Goal: Information Seeking & Learning: Learn about a topic

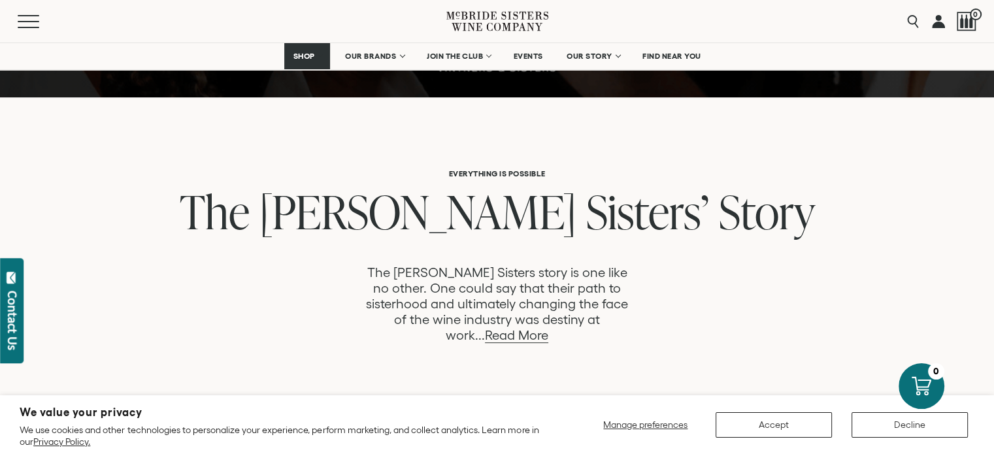
scroll to position [579, 0]
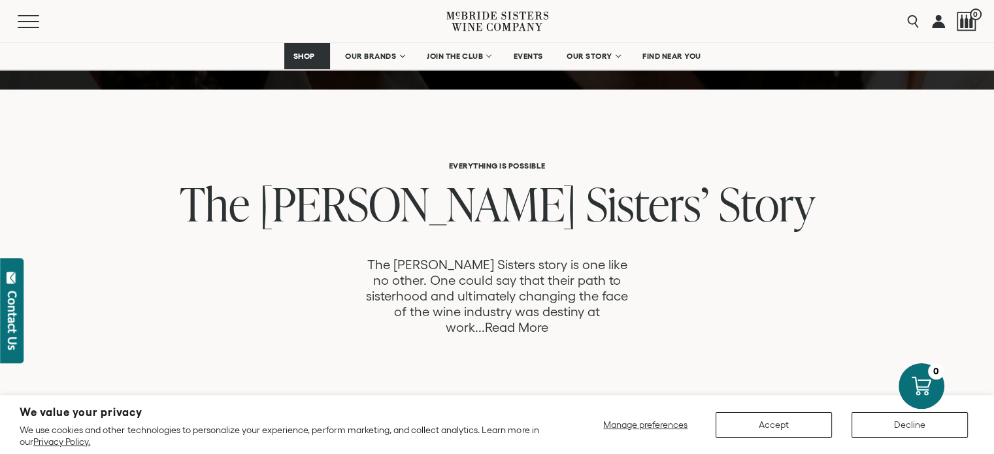
click at [548, 320] on link "Read More" at bounding box center [516, 327] width 63 height 15
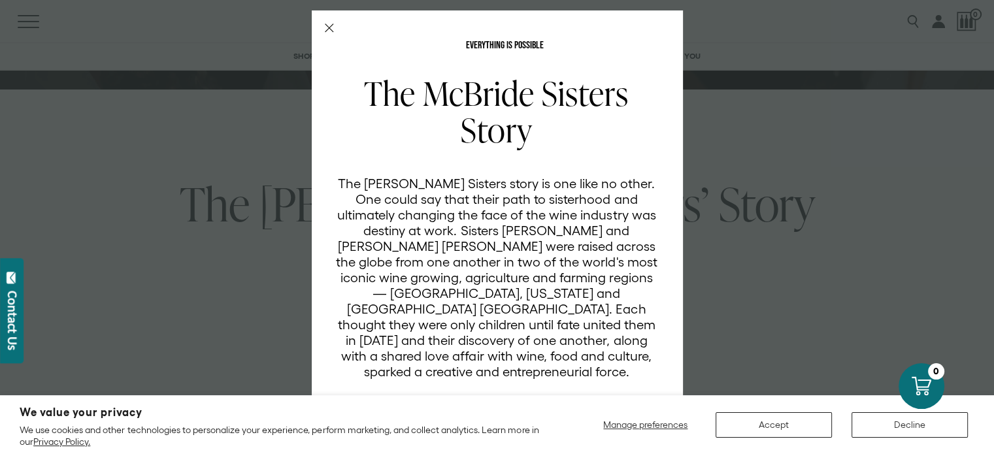
scroll to position [92, 0]
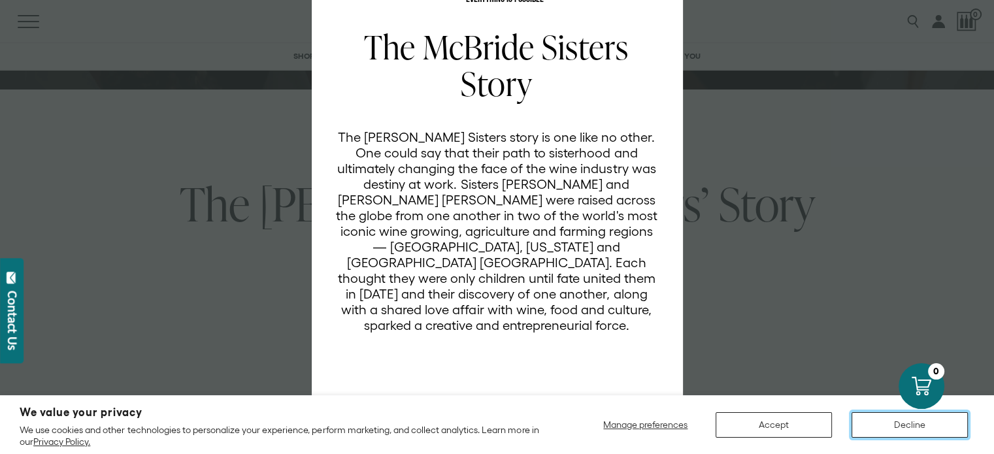
click at [890, 426] on button "Decline" at bounding box center [910, 424] width 116 height 25
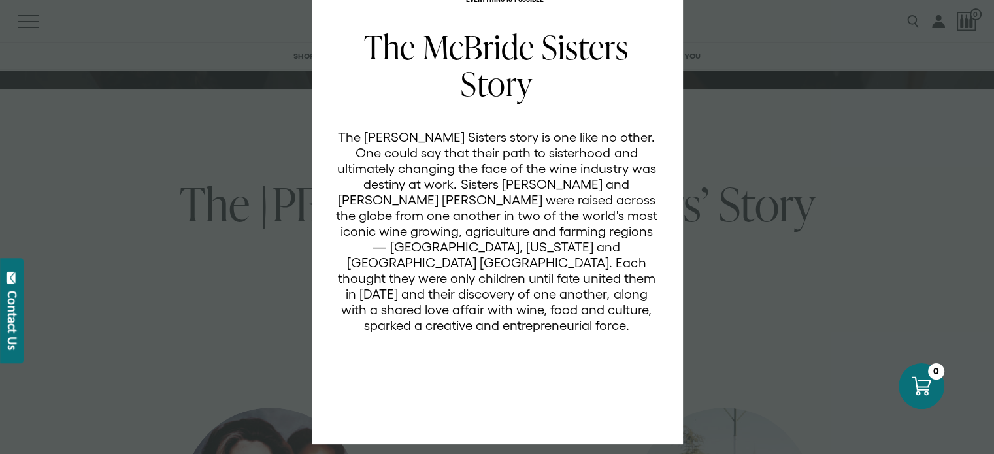
click at [767, 148] on div "EVERYTHING IS POSSIBLE The McBride Sisters Story The McBride Sisters story is o…" at bounding box center [497, 227] width 994 height 454
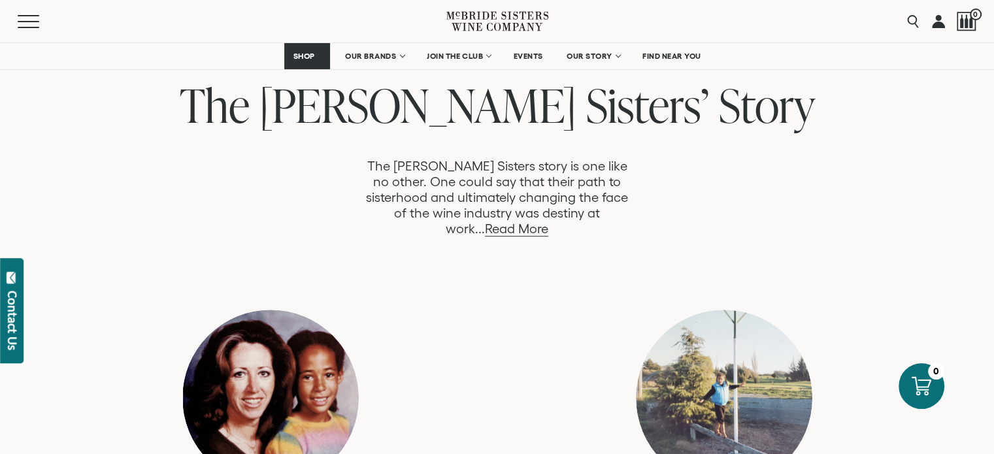
scroll to position [684, 0]
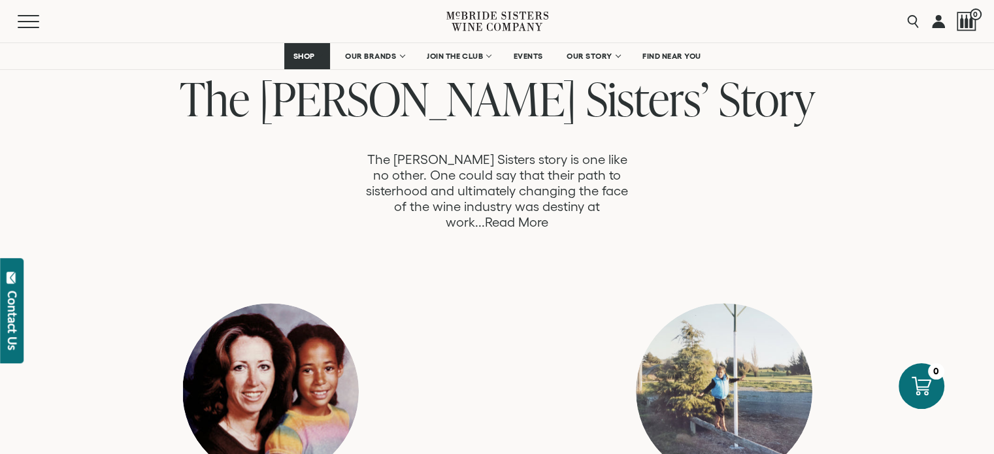
click at [548, 215] on link "Read More" at bounding box center [516, 222] width 63 height 15
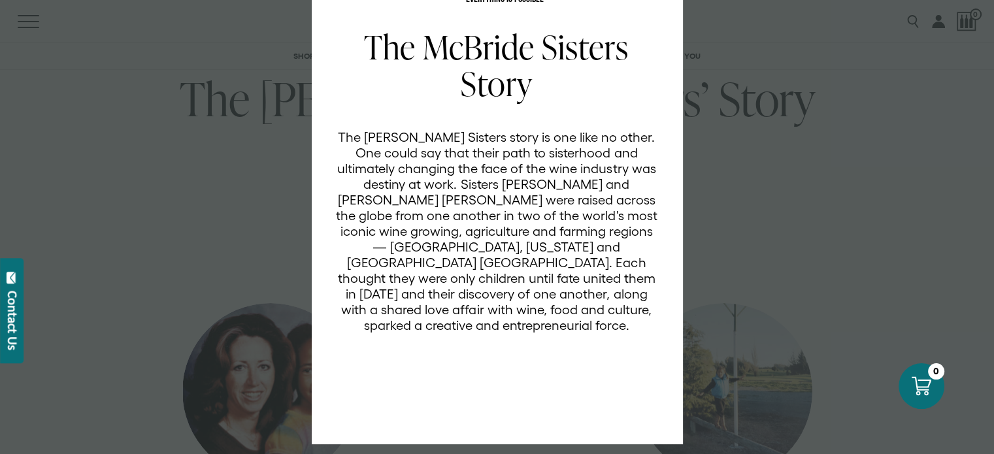
scroll to position [45, 0]
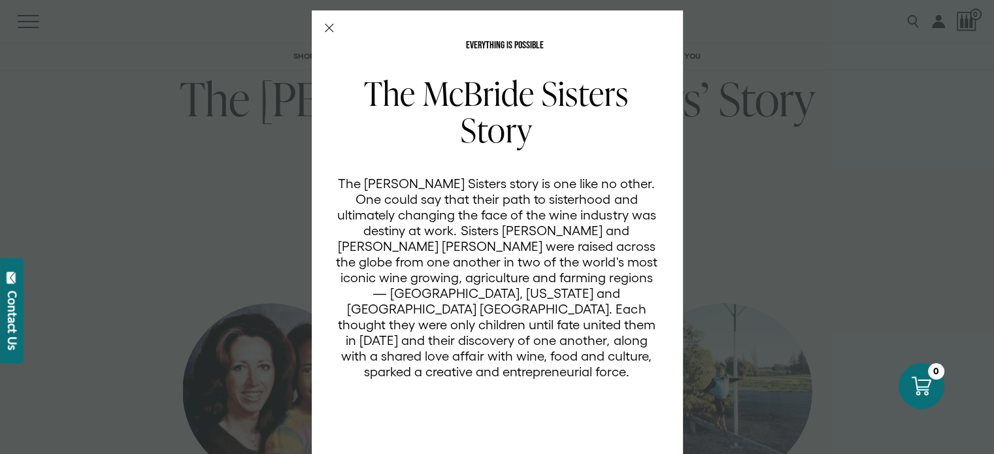
click at [744, 210] on div "EVERYTHING IS POSSIBLE The McBride Sisters Story The McBride Sisters story is o…" at bounding box center [497, 227] width 994 height 454
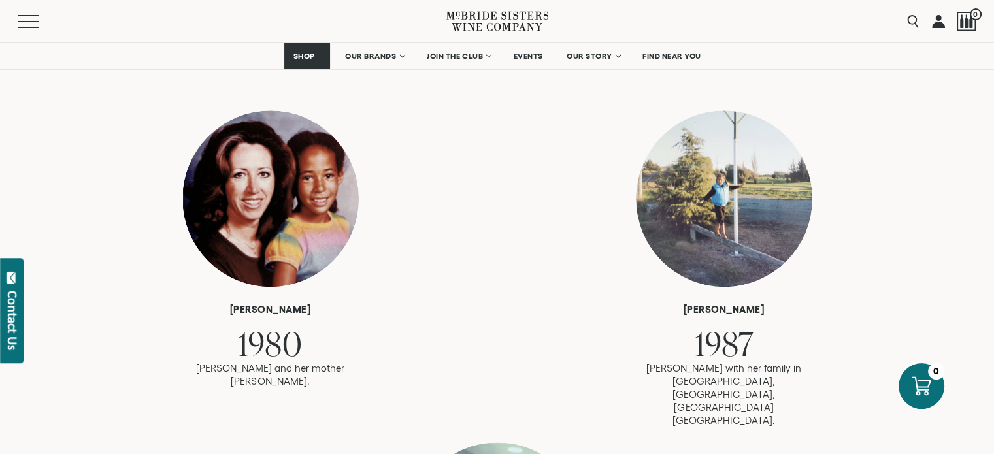
scroll to position [878, 0]
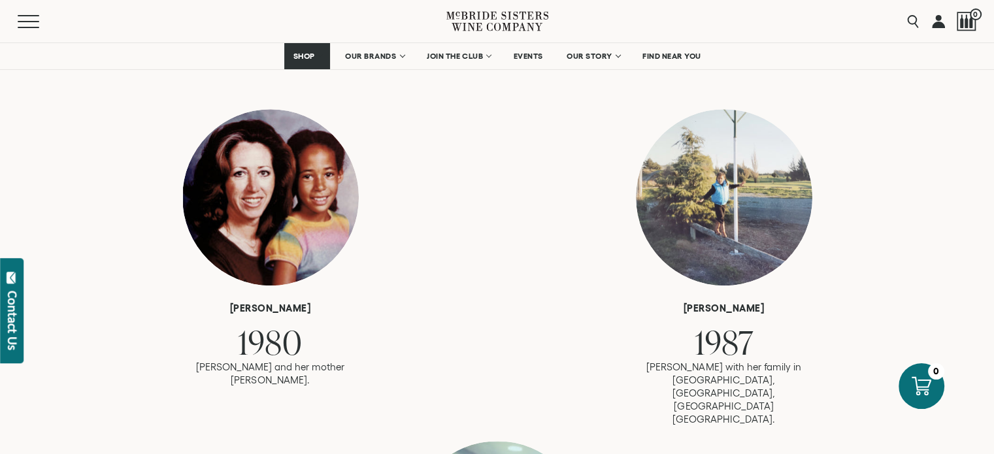
click at [294, 197] on div at bounding box center [270, 197] width 176 height 176
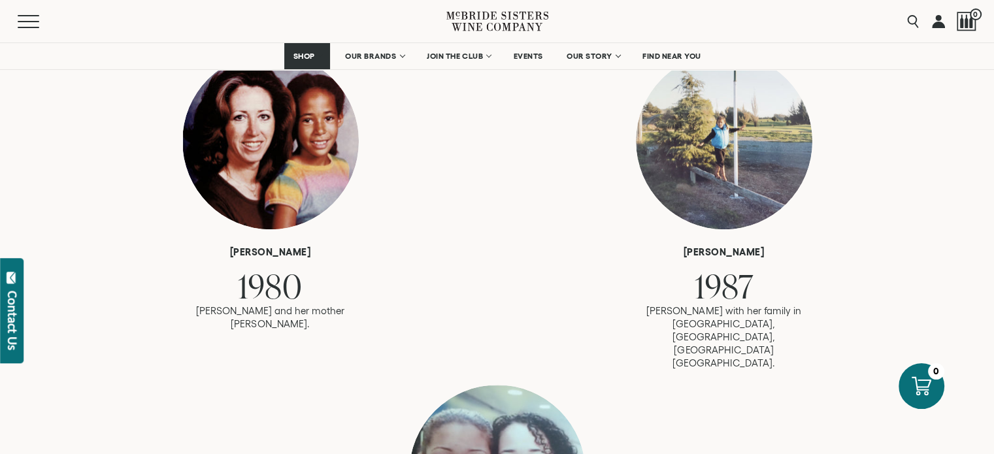
scroll to position [936, 0]
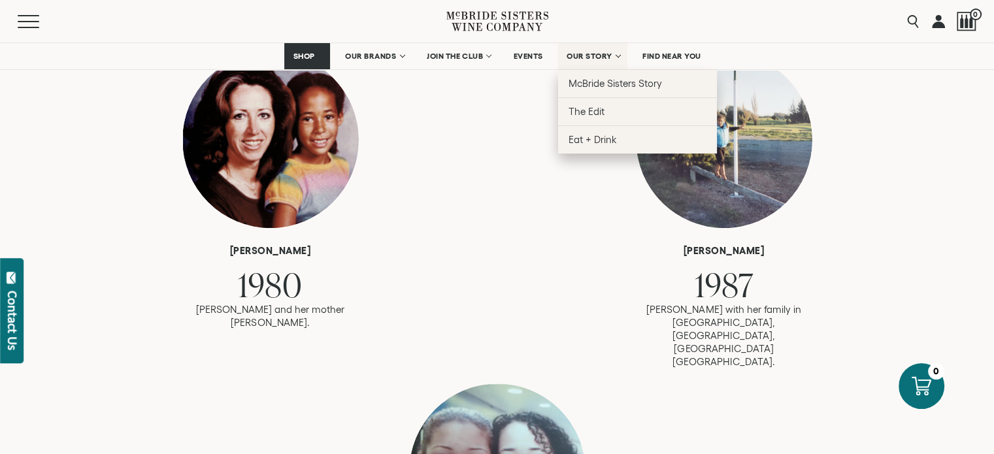
click at [606, 60] on span "OUR STORY" at bounding box center [590, 56] width 46 height 9
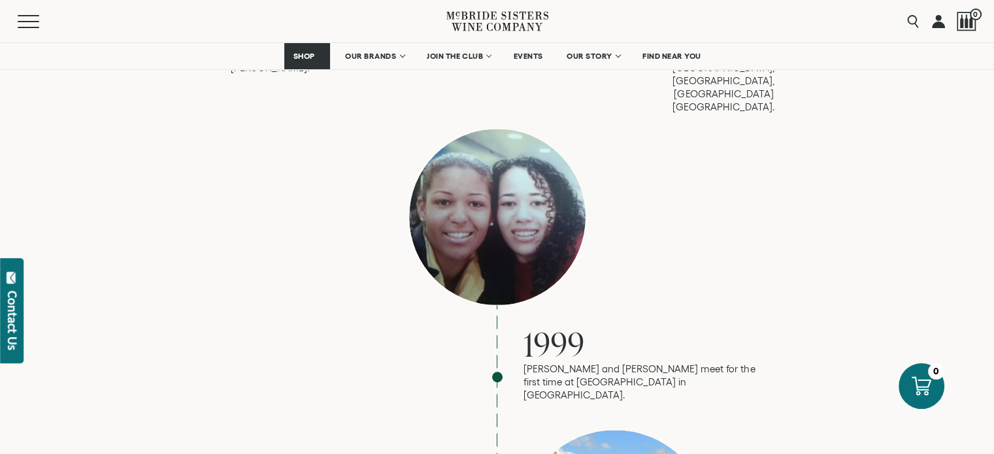
scroll to position [1192, 0]
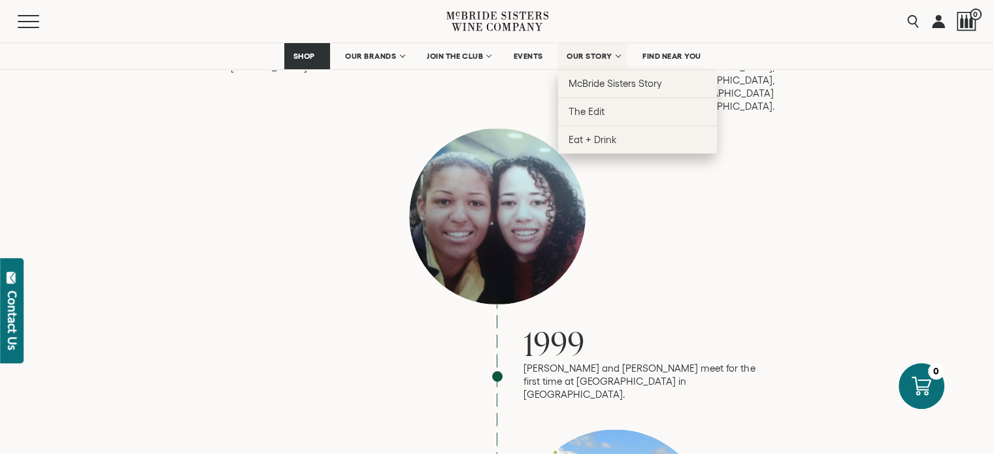
click at [609, 59] on span "OUR STORY" at bounding box center [590, 56] width 46 height 9
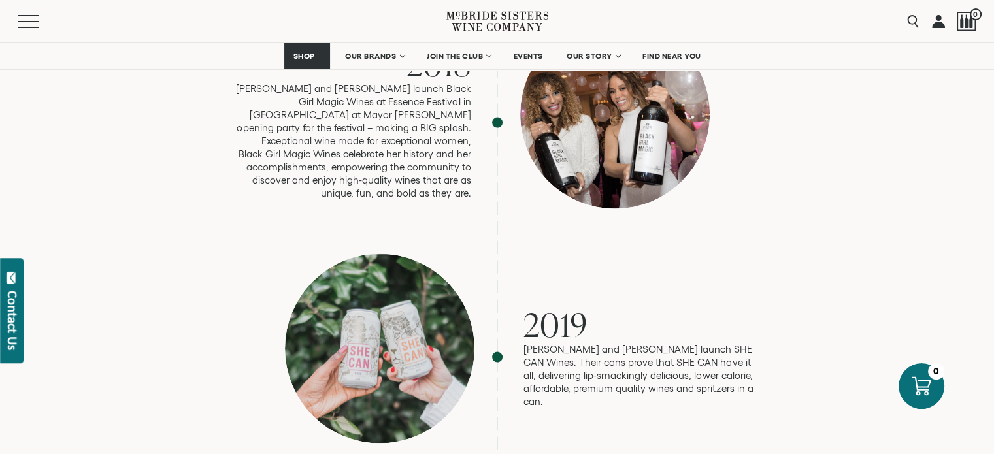
scroll to position [2556, 0]
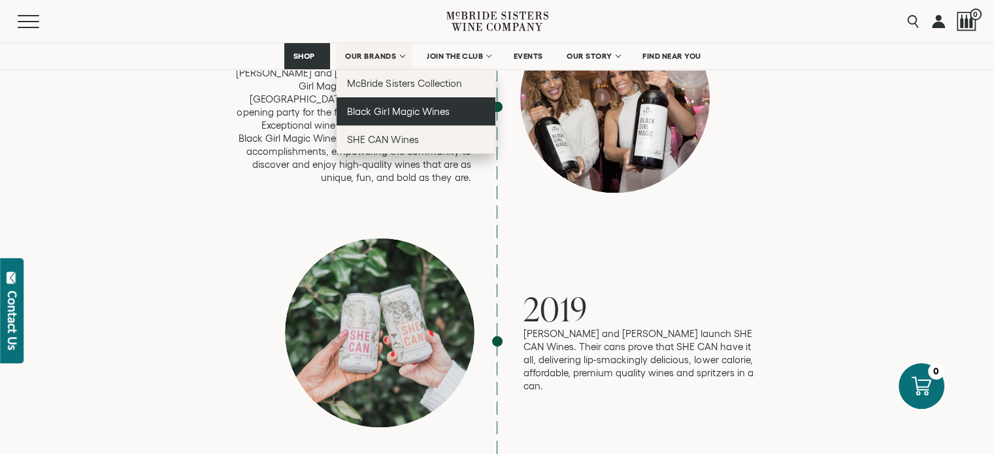
click at [382, 98] on link "Black Girl Magic Wines" at bounding box center [416, 111] width 159 height 28
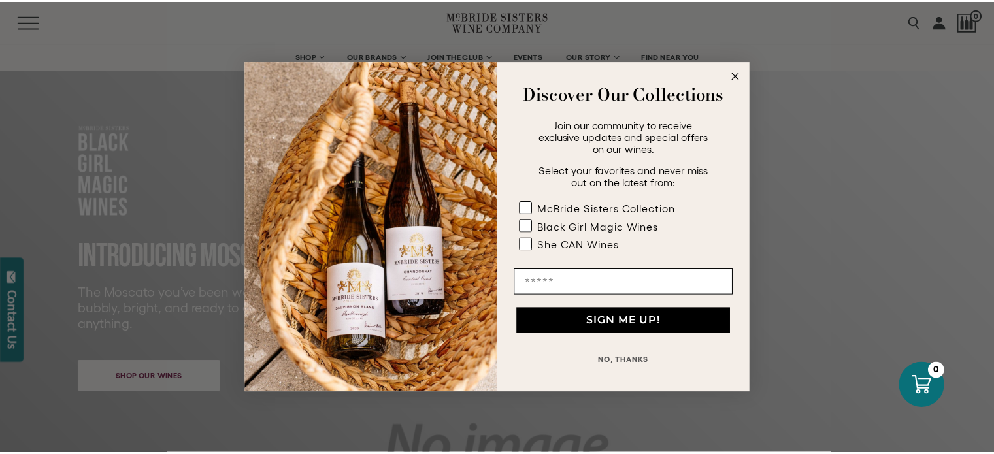
scroll to position [37, 0]
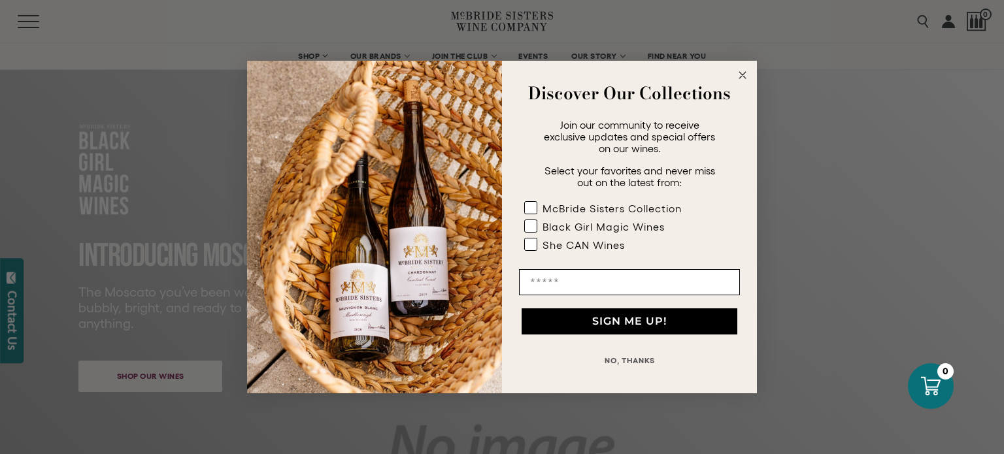
drag, startPoint x: 997, startPoint y: 45, endPoint x: 997, endPoint y: 53, distance: 7.9
click at [740, 72] on circle "Close dialog" at bounding box center [742, 75] width 15 height 15
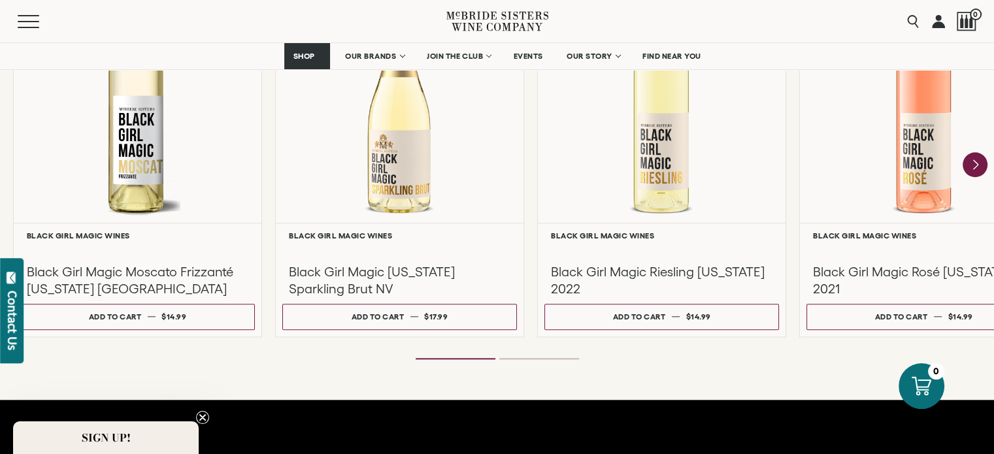
scroll to position [1159, 0]
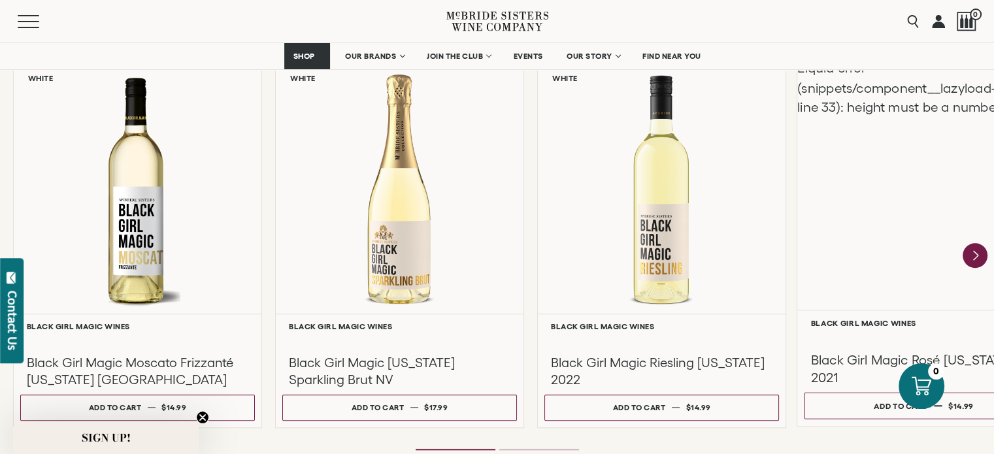
click at [863, 249] on div "Liquid error (snippets/component__lazyload-image line 33): height must be a num…" at bounding box center [923, 184] width 253 height 252
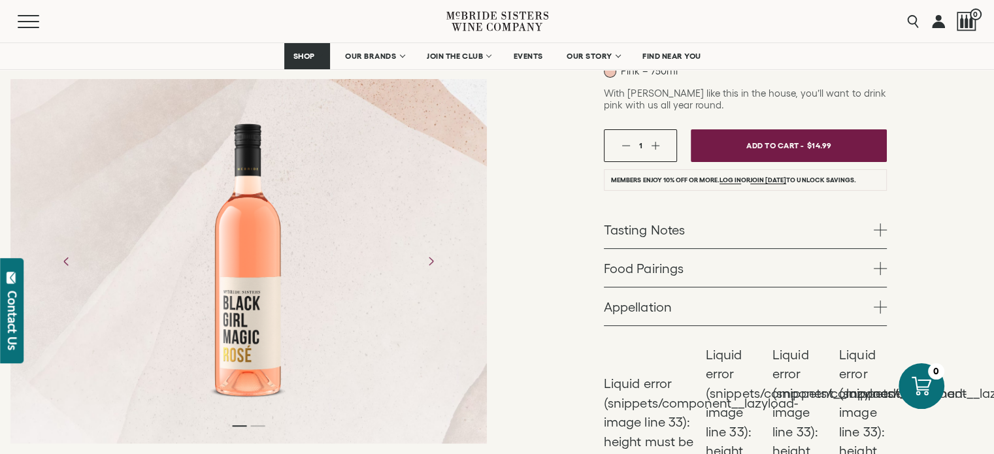
scroll to position [239, 0]
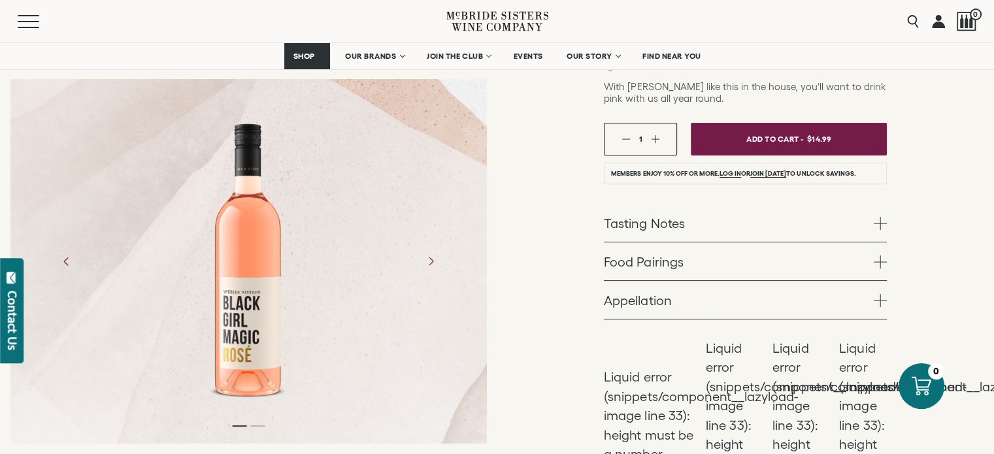
click at [877, 224] on span at bounding box center [880, 223] width 13 height 13
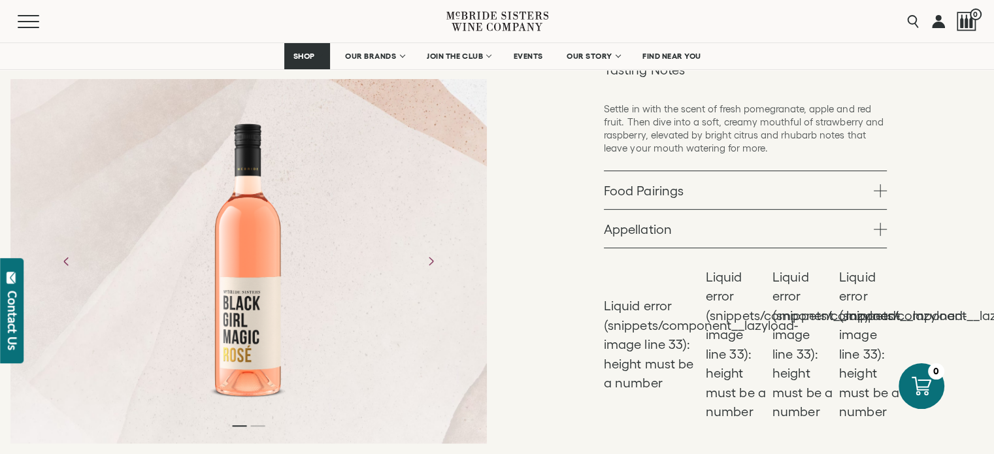
scroll to position [382, 0]
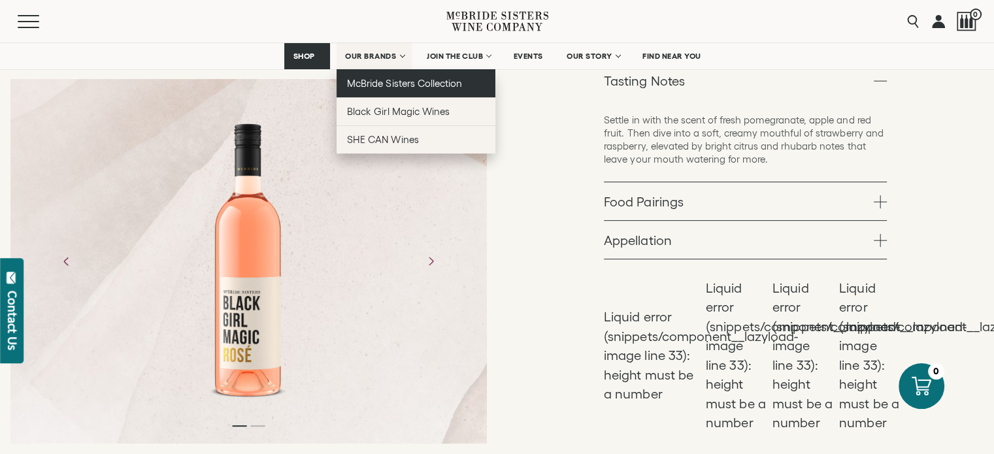
click at [397, 80] on span "McBride Sisters Collection" at bounding box center [404, 83] width 115 height 11
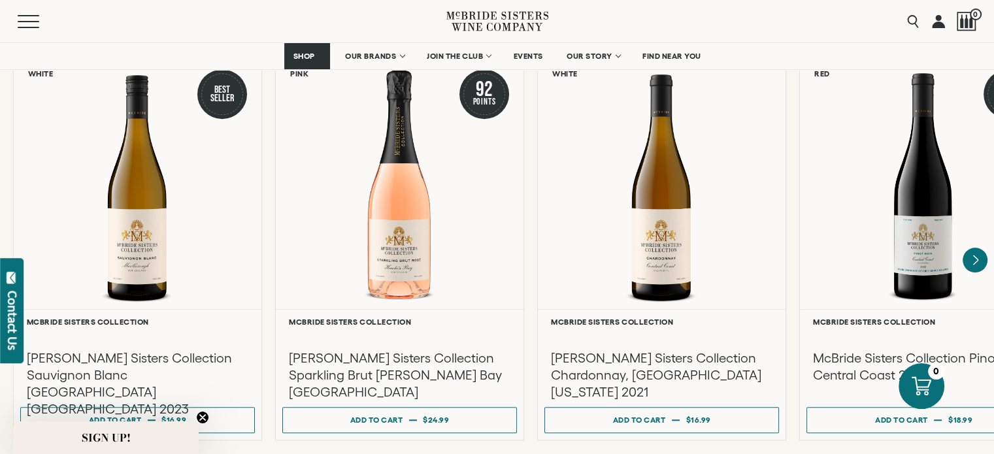
scroll to position [1120, 0]
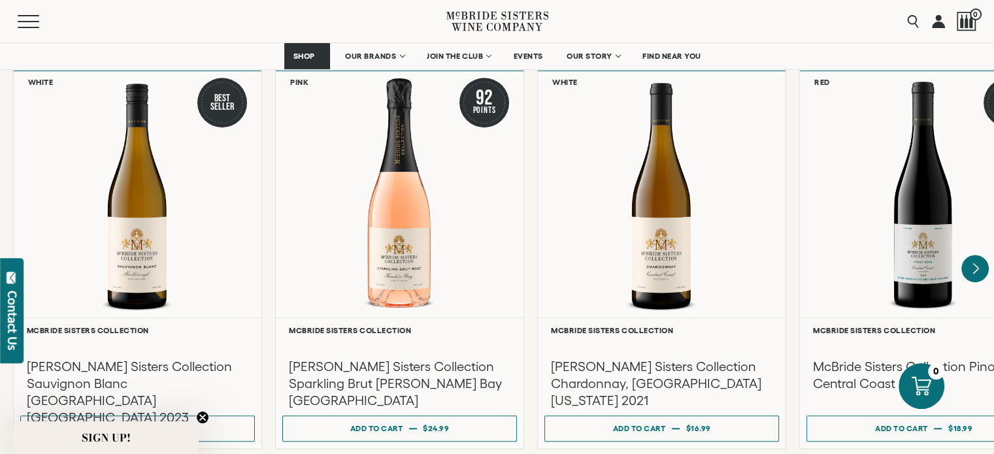
click at [981, 255] on icon "Next" at bounding box center [974, 268] width 27 height 27
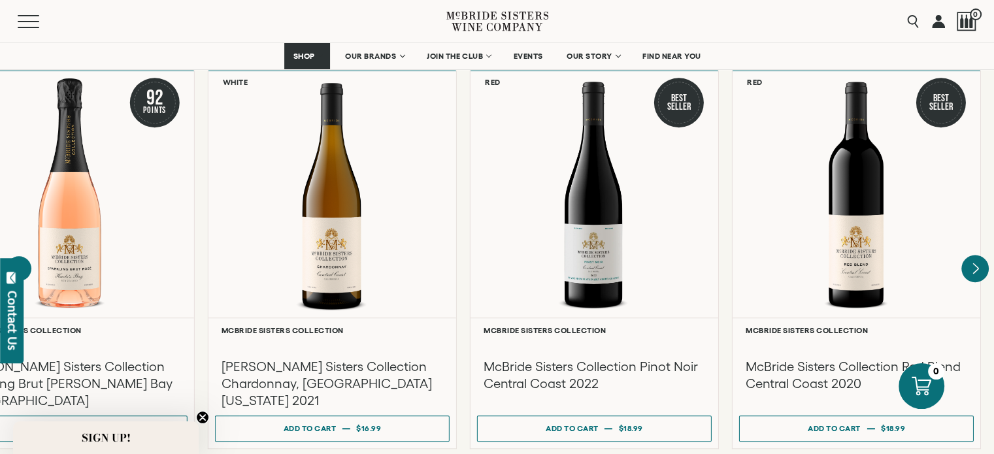
click at [0, 0] on div "Liquid error (snippets/component__lazyload-image line 33): height must be a num…" at bounding box center [0, 0] width 0 height 0
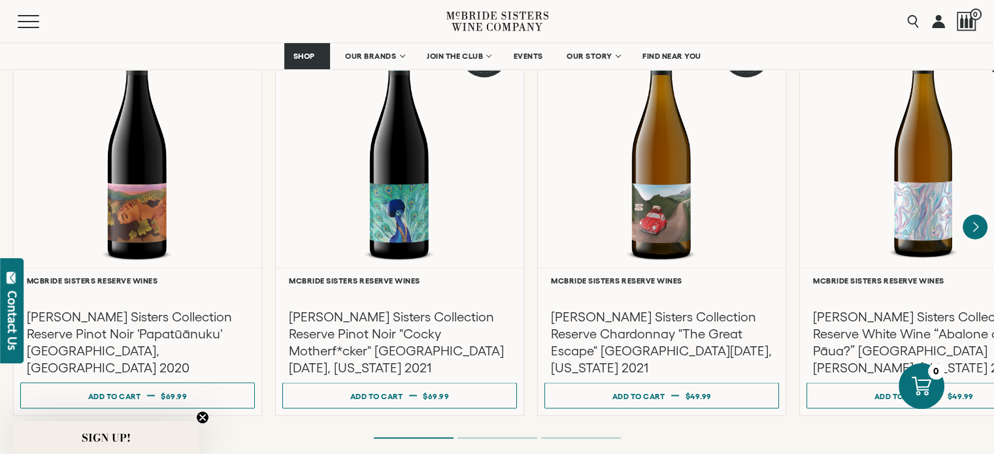
scroll to position [2341, 0]
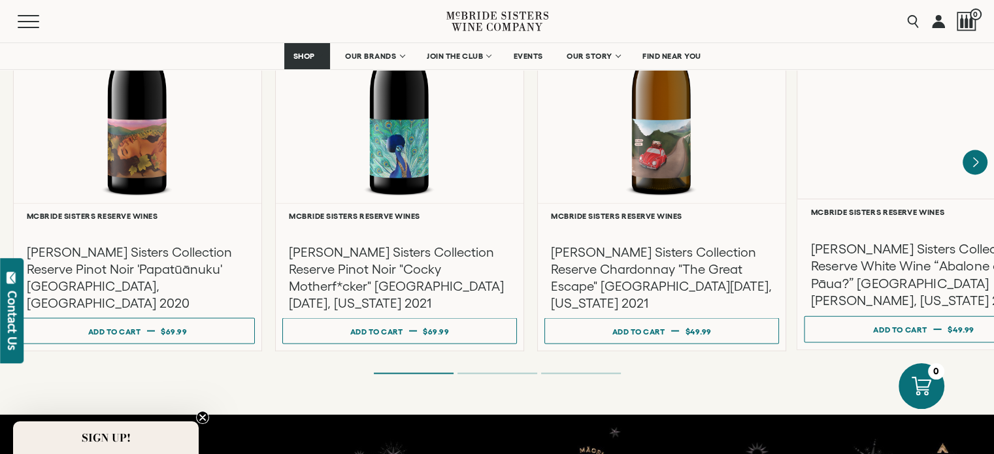
click at [864, 259] on h3 "[PERSON_NAME] Sisters Collection Reserve White Wine “Abalone or Pāua?” [GEOGRAP…" at bounding box center [924, 274] width 226 height 69
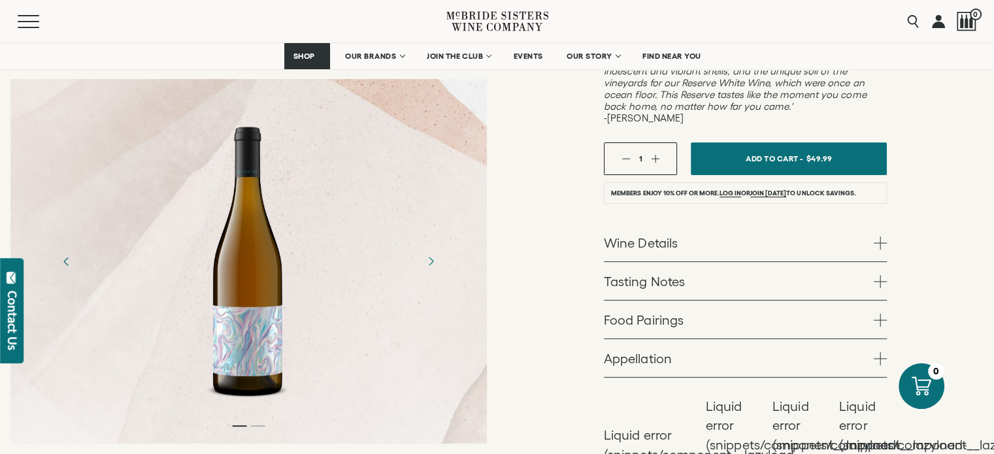
scroll to position [441, 0]
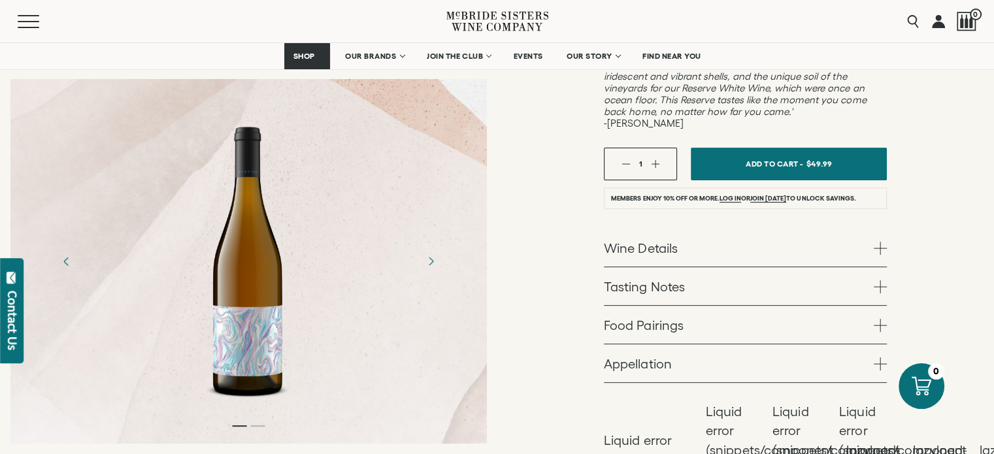
click at [641, 229] on link "Wine Details" at bounding box center [745, 248] width 283 height 38
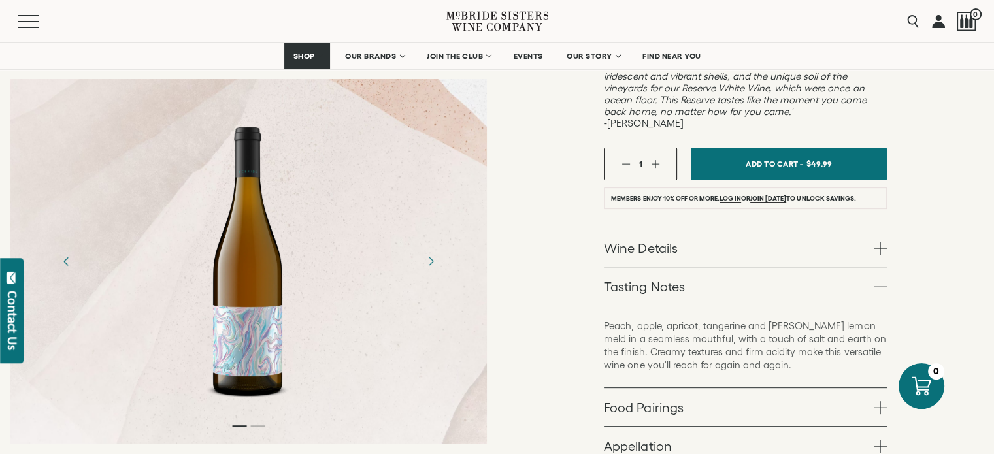
click at [828, 229] on link "Wine Details" at bounding box center [745, 248] width 283 height 38
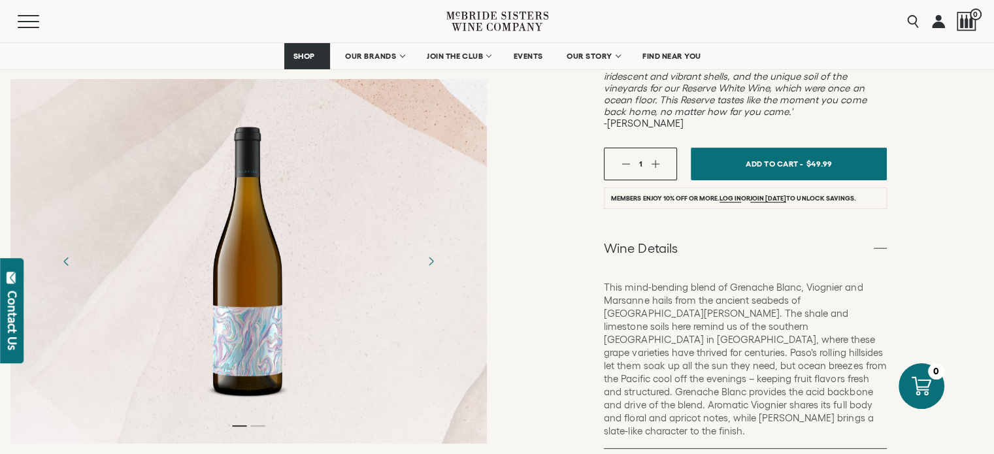
click at [828, 229] on link "Wine Details" at bounding box center [745, 248] width 283 height 38
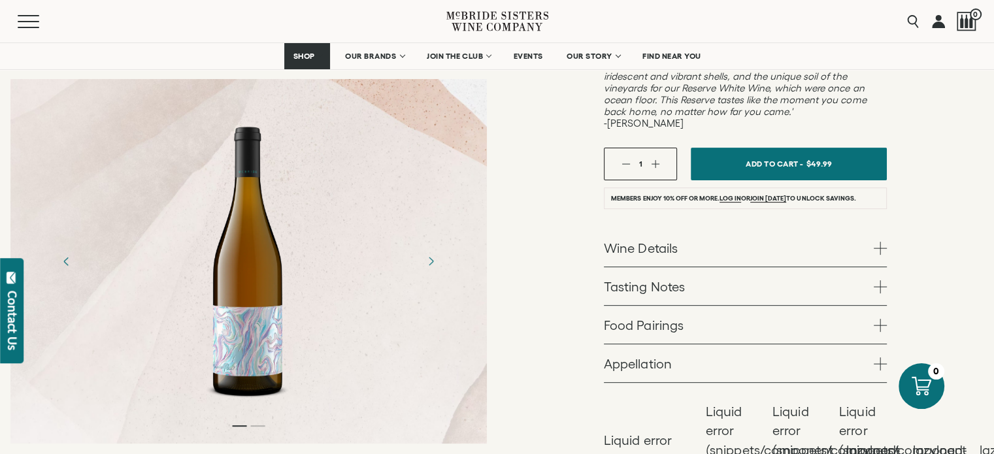
click at [828, 229] on link "Wine Details" at bounding box center [745, 248] width 283 height 38
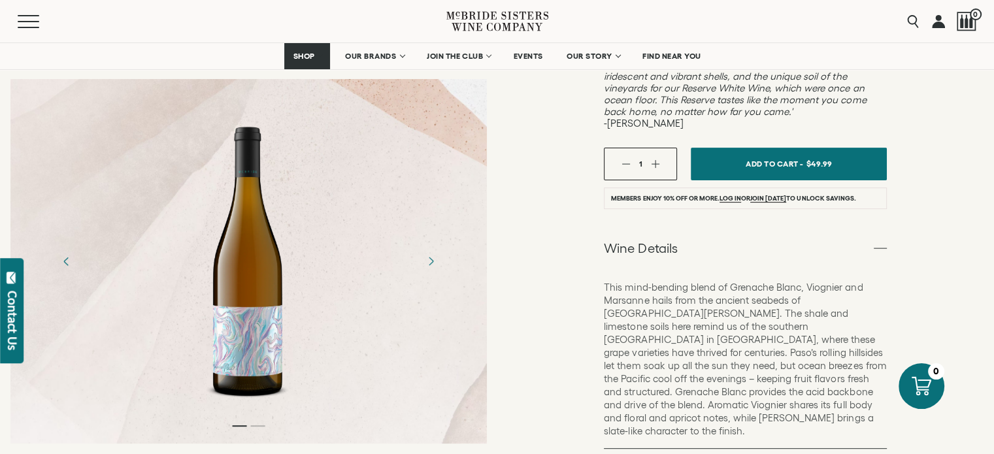
click at [822, 229] on link "Wine Details" at bounding box center [745, 248] width 283 height 38
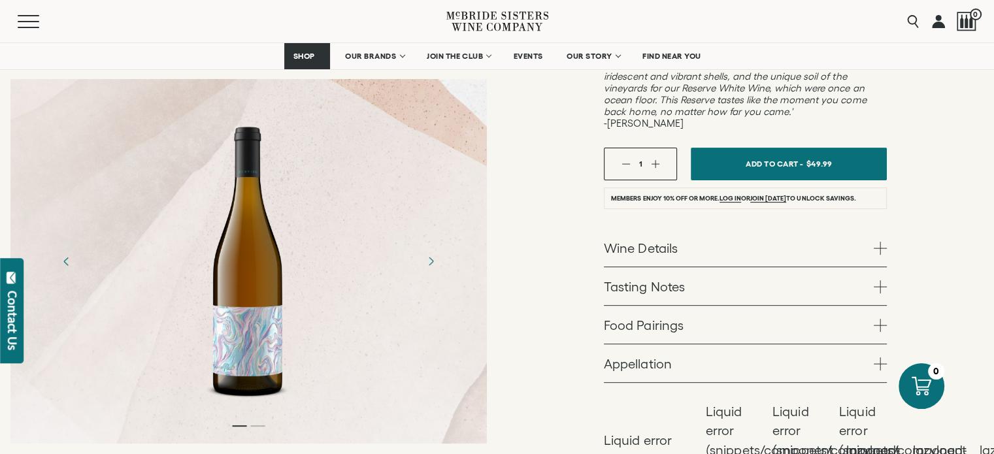
click at [757, 267] on link "Tasting Notes" at bounding box center [745, 286] width 283 height 38
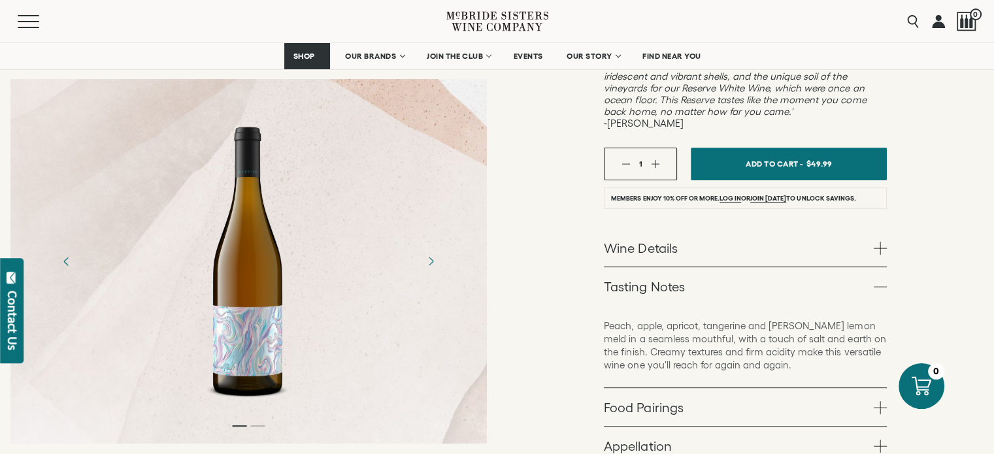
click at [831, 388] on link "Food Pairings" at bounding box center [745, 407] width 283 height 38
